Goal: Task Accomplishment & Management: Manage account settings

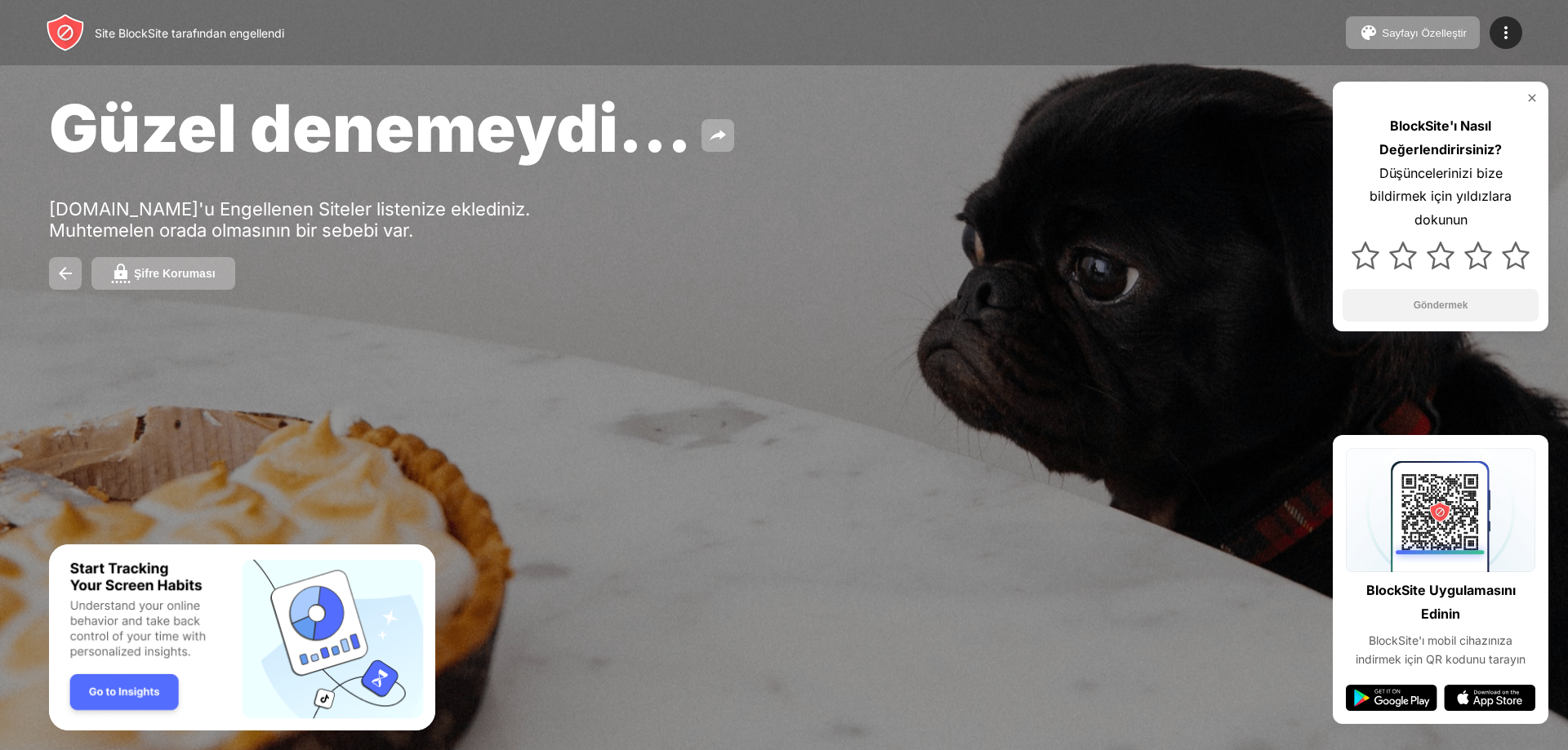
click at [1530, 99] on img at bounding box center [1532, 98] width 13 height 13
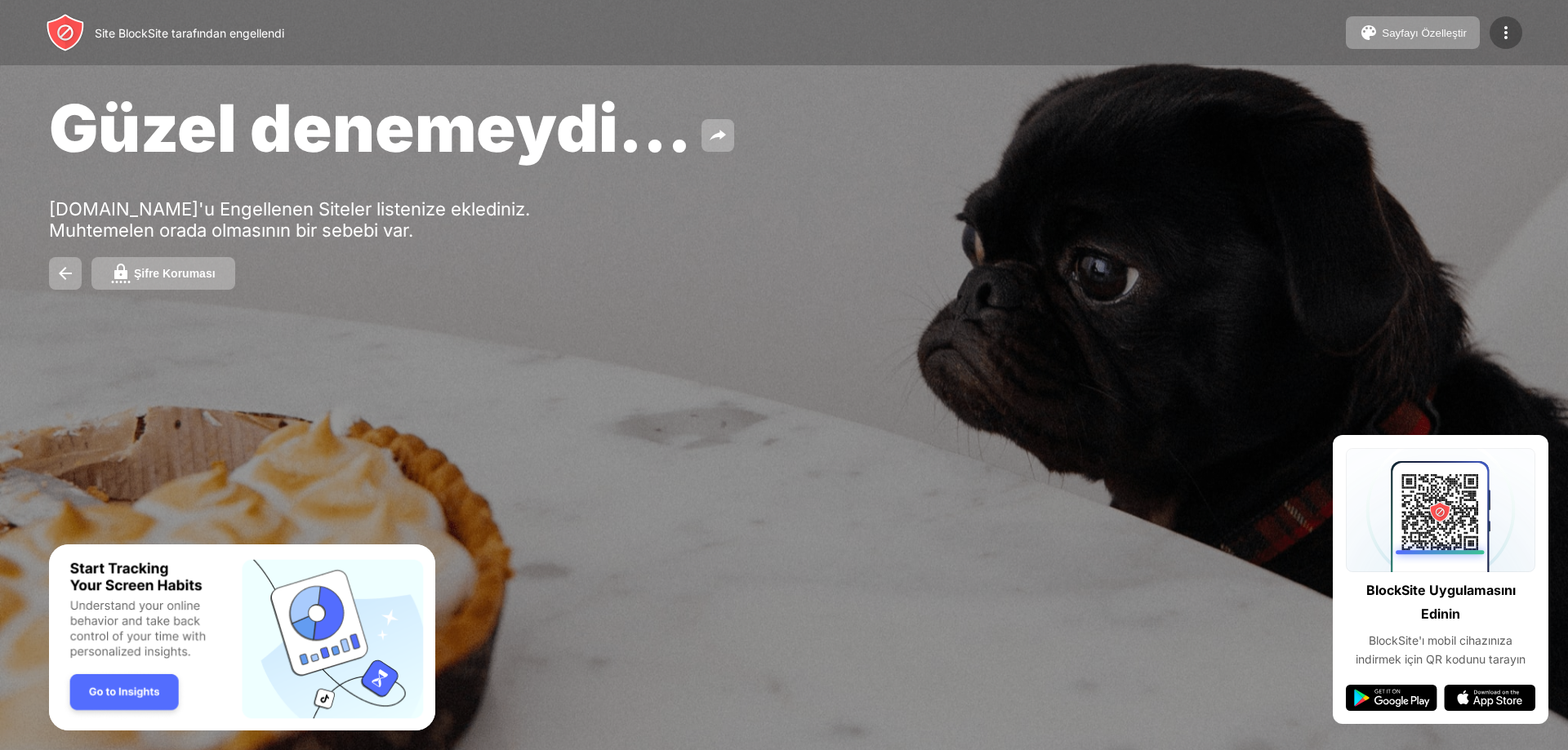
click at [1504, 33] on img at bounding box center [1506, 32] width 20 height 20
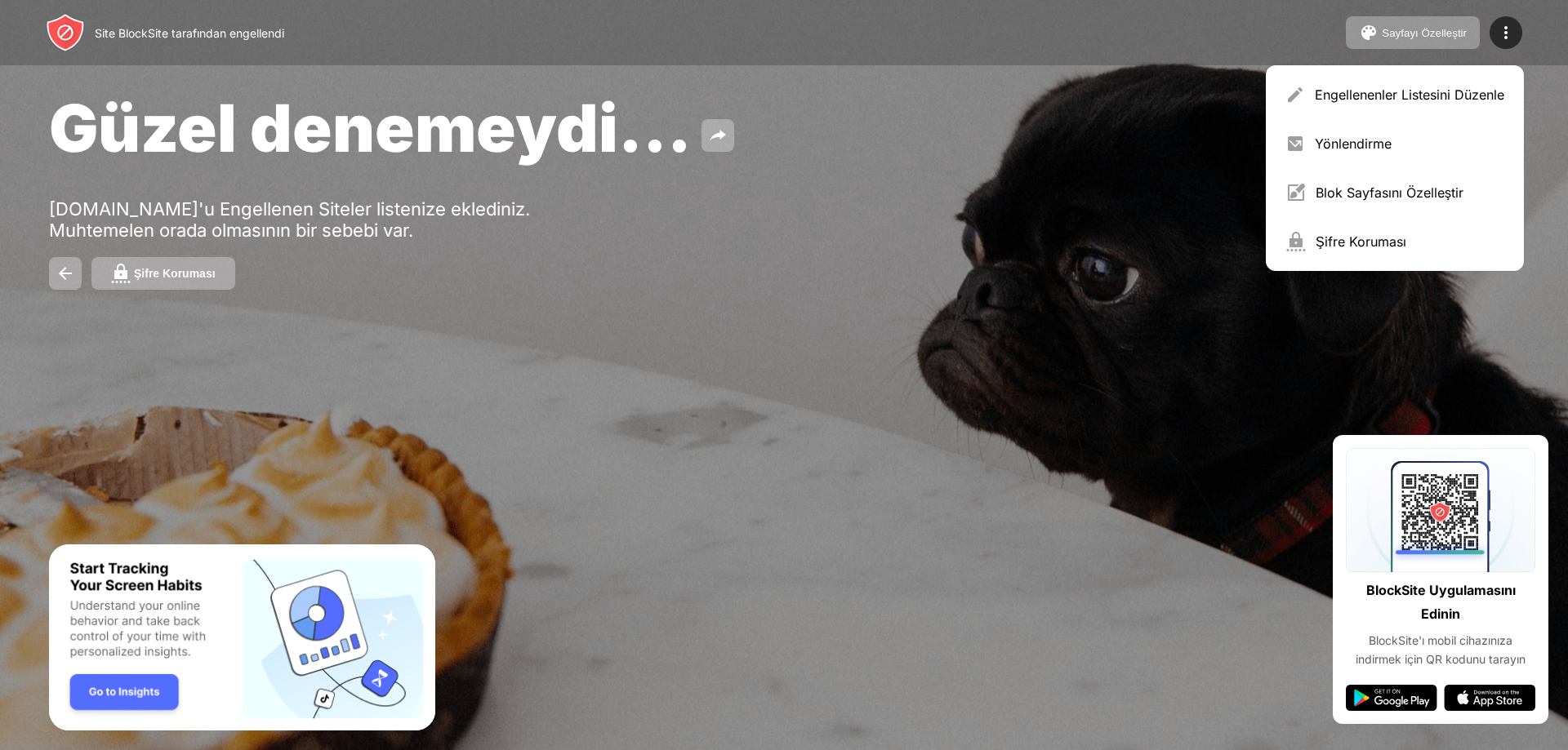
click at [1352, 148] on font "Yönlendirme" at bounding box center [1353, 143] width 77 height 16
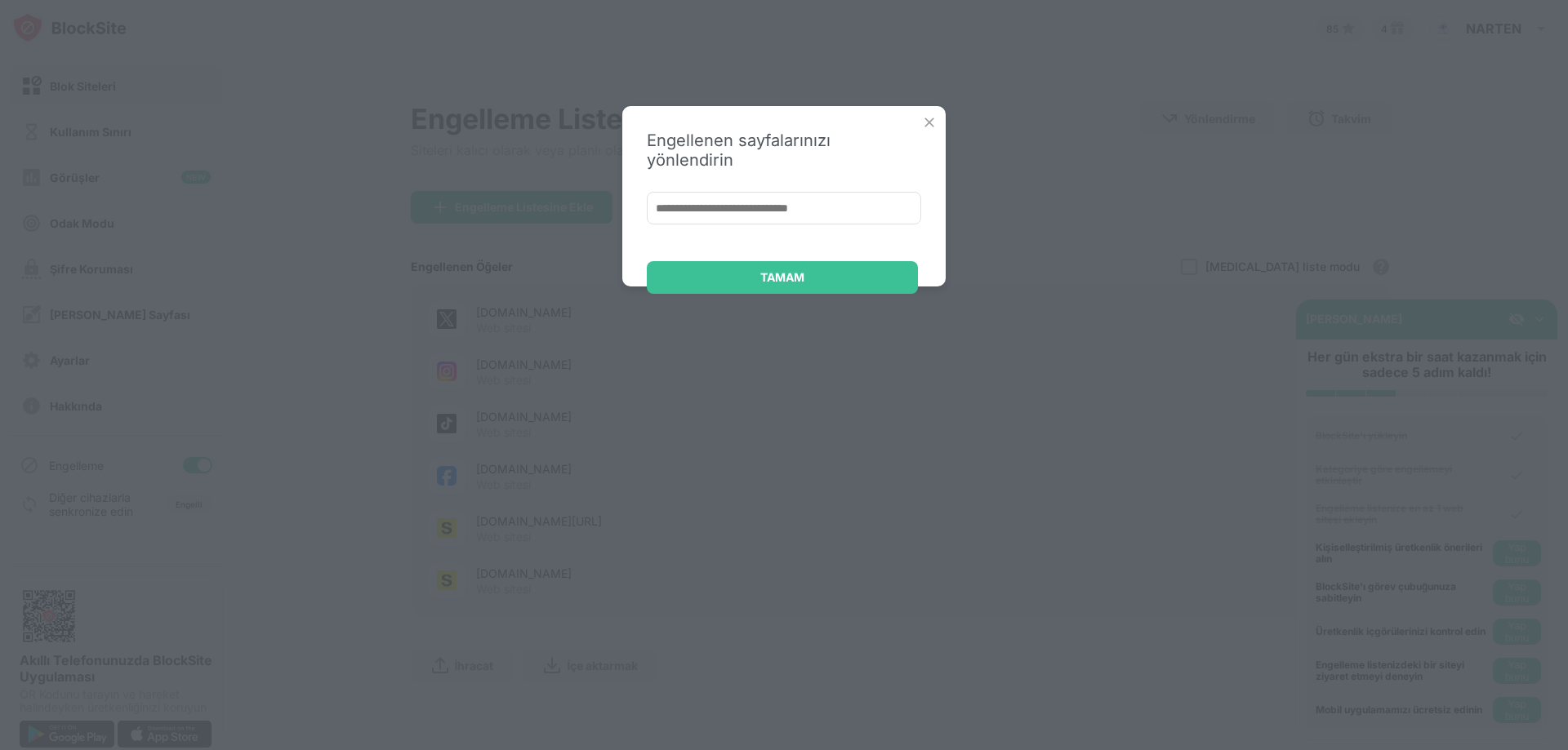
click at [924, 117] on div "Engellenen sayfalarınızı yönlendirin TAMAM" at bounding box center [784, 196] width 323 height 180
click at [928, 117] on img at bounding box center [929, 122] width 16 height 16
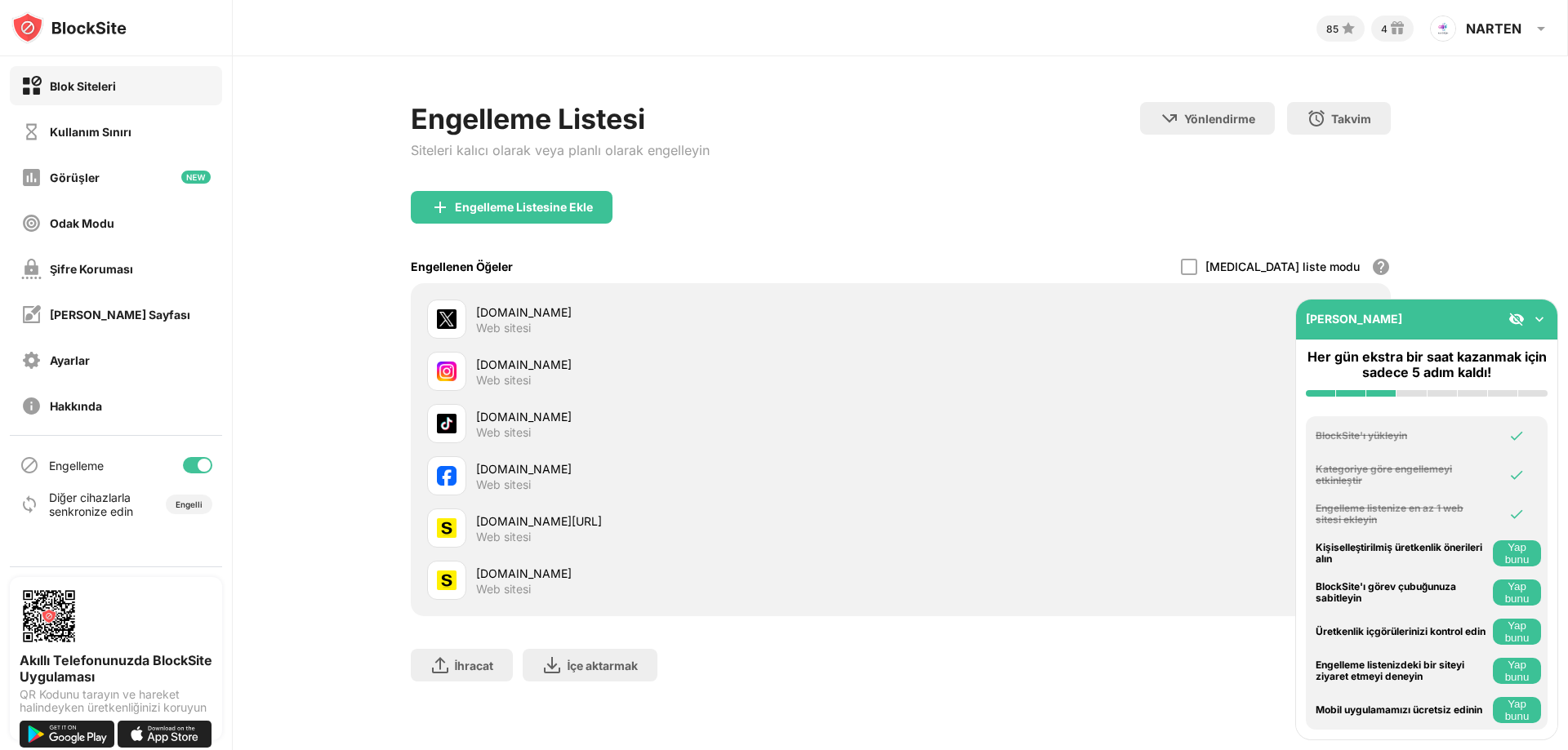
click at [1517, 322] on img at bounding box center [1516, 318] width 16 height 16
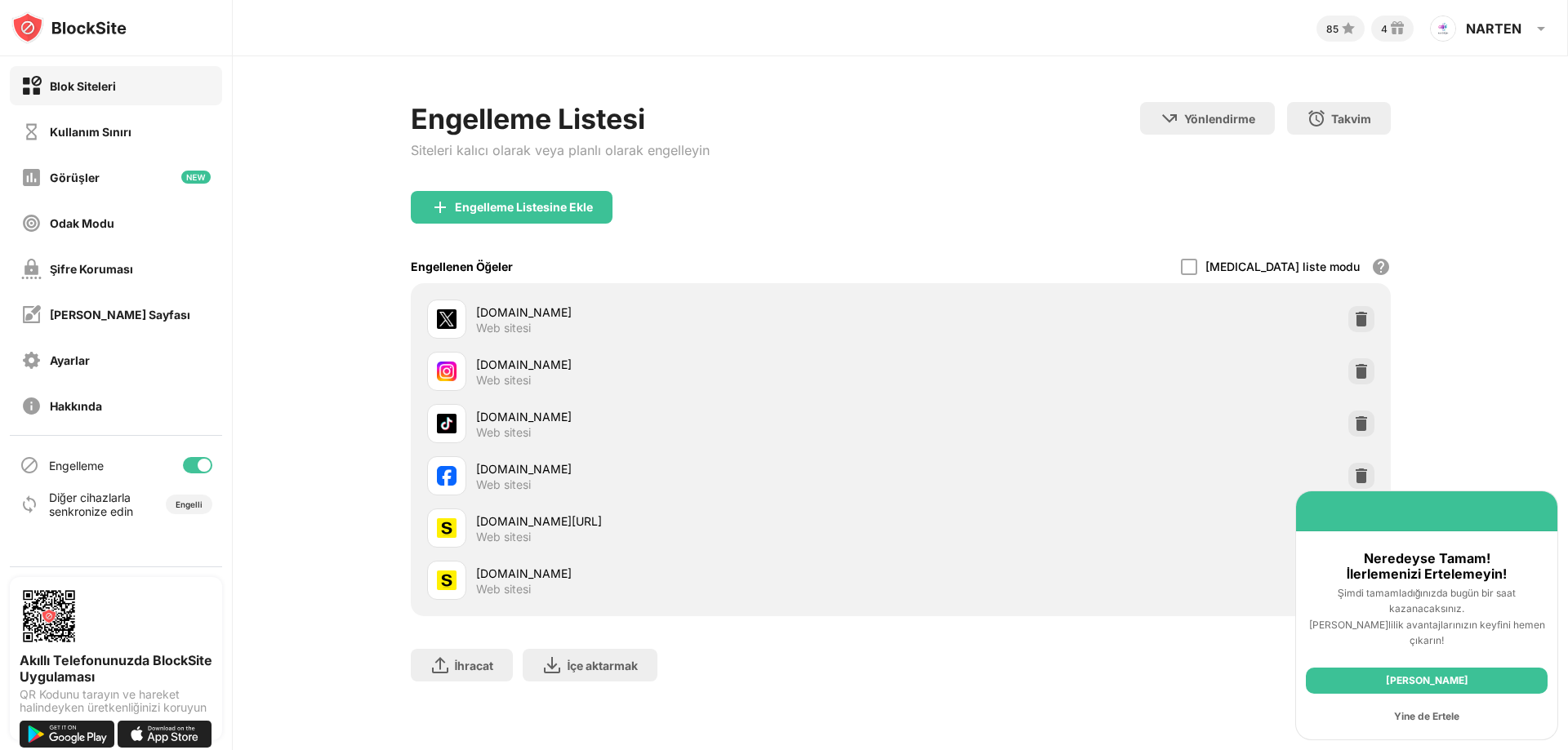
click at [1346, 319] on div "[DOMAIN_NAME] Web sitesi" at bounding box center [900, 318] width 961 height 52
click at [1364, 319] on img at bounding box center [1360, 318] width 16 height 16
